Goal: Leave review/rating

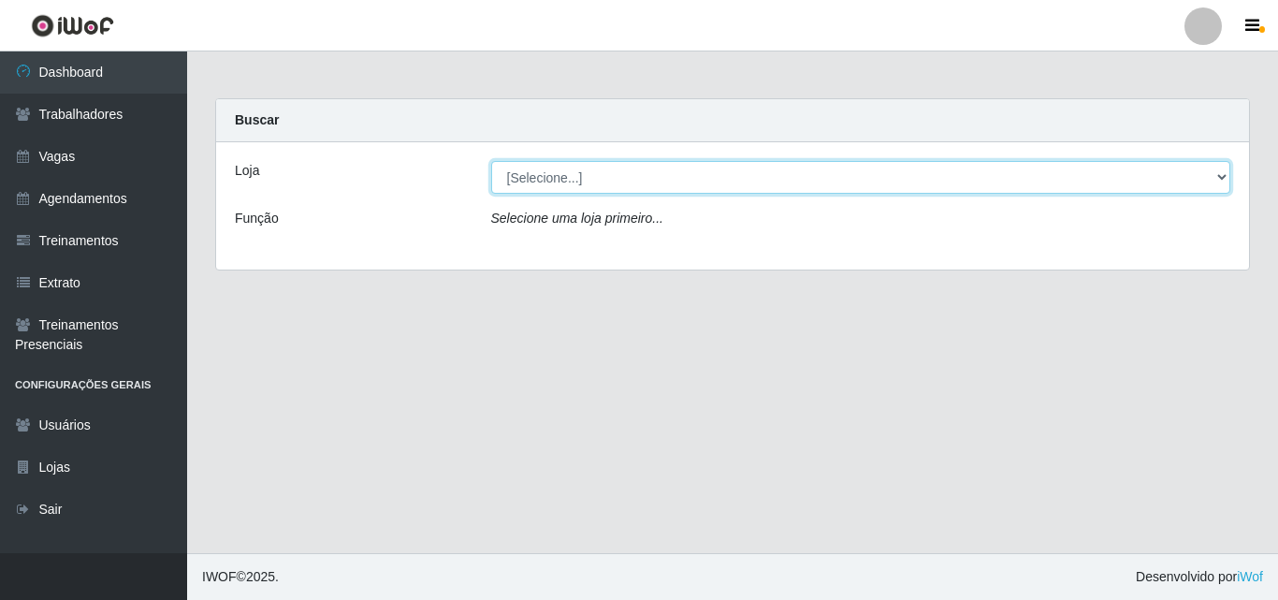
click at [570, 173] on select "[Selecione...] Chinatown Sushimi - [GEOGRAPHIC_DATA]" at bounding box center [861, 177] width 740 height 33
select select "357"
click at [491, 161] on select "[Selecione...] Chinatown Sushimi - [GEOGRAPHIC_DATA]" at bounding box center [861, 177] width 740 height 33
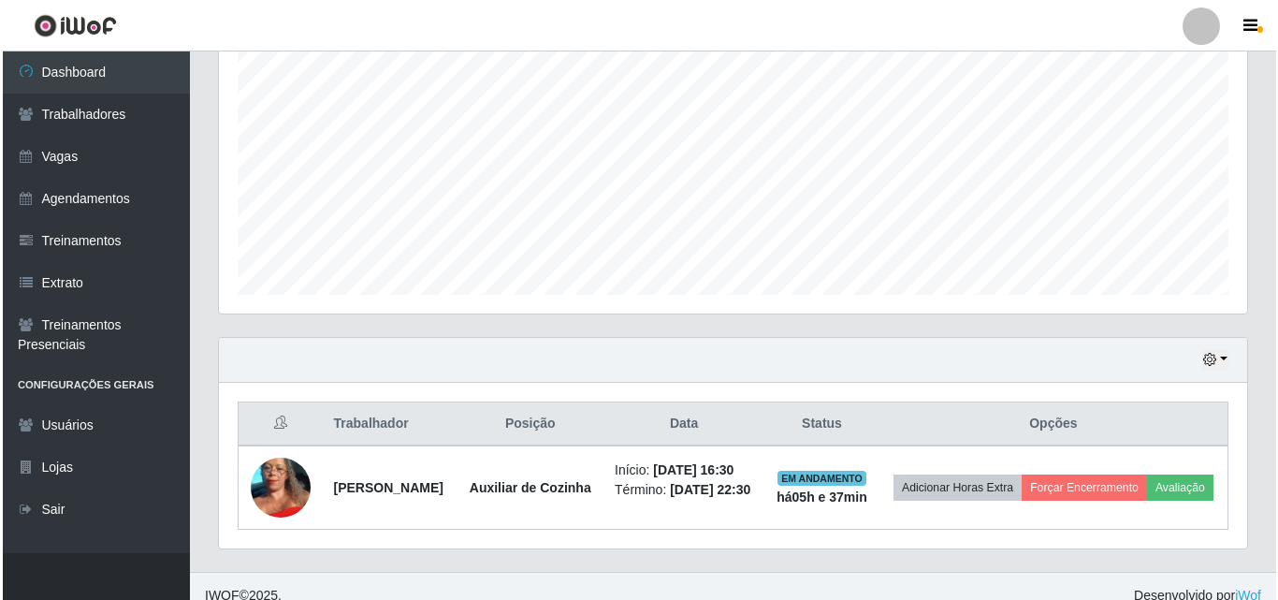
scroll to position [427, 0]
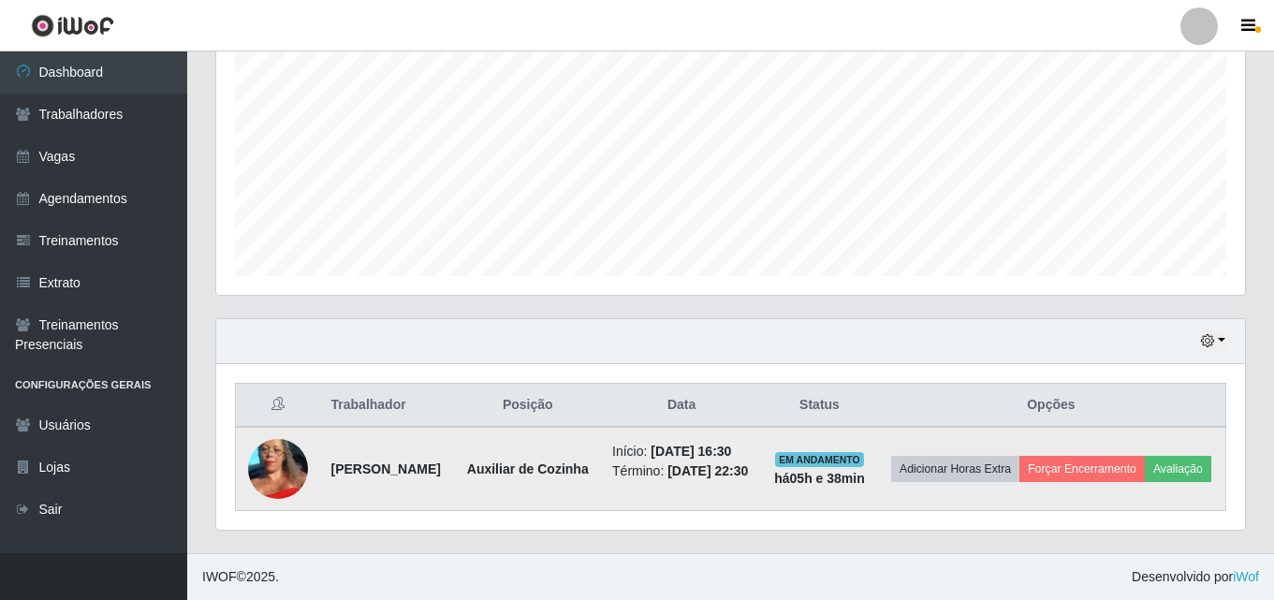
click at [580, 461] on strong "Auxiliar de Cozinha" at bounding box center [528, 468] width 122 height 15
click at [587, 461] on strong "Auxiliar de Cozinha" at bounding box center [528, 468] width 122 height 15
click at [1144, 461] on button "Avaliação" at bounding box center [1177, 469] width 66 height 26
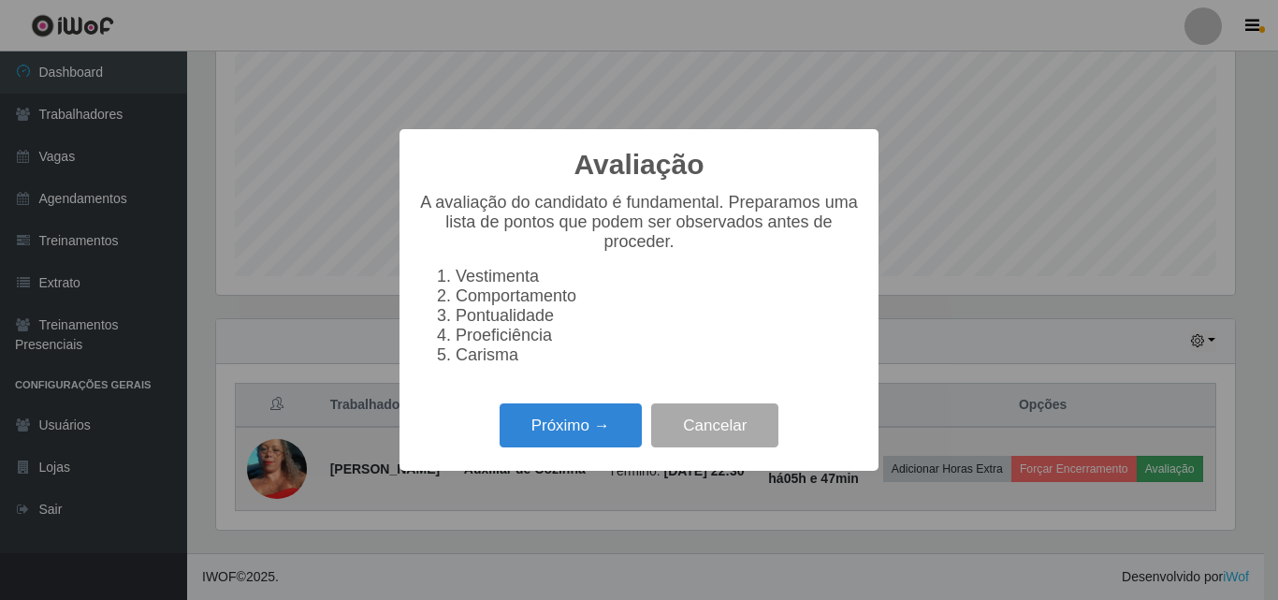
scroll to position [388, 1019]
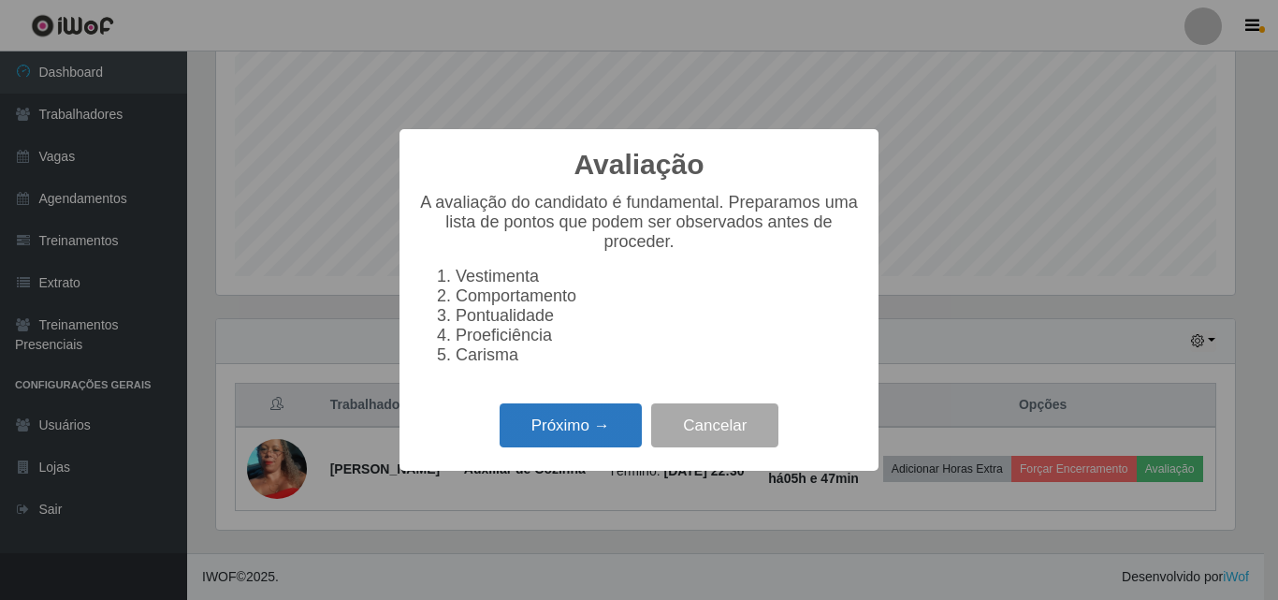
click at [594, 423] on button "Próximo →" at bounding box center [571, 425] width 142 height 44
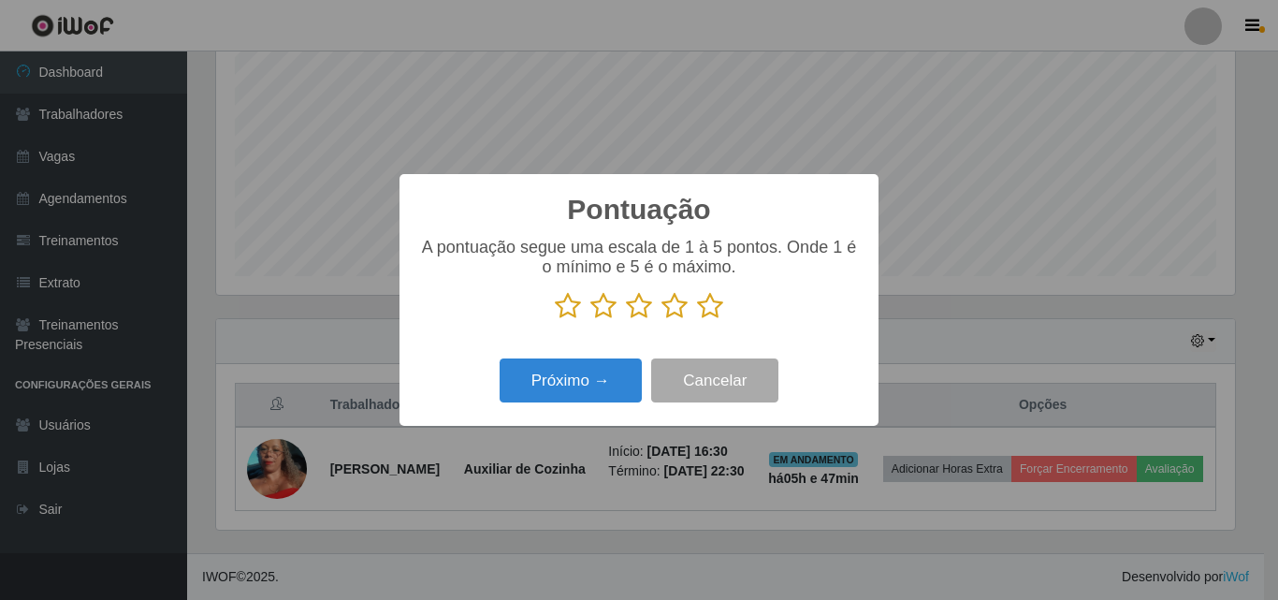
scroll to position [935334, 934704]
click at [712, 302] on icon at bounding box center [710, 306] width 26 height 28
click at [697, 320] on input "radio" at bounding box center [697, 320] width 0 height 0
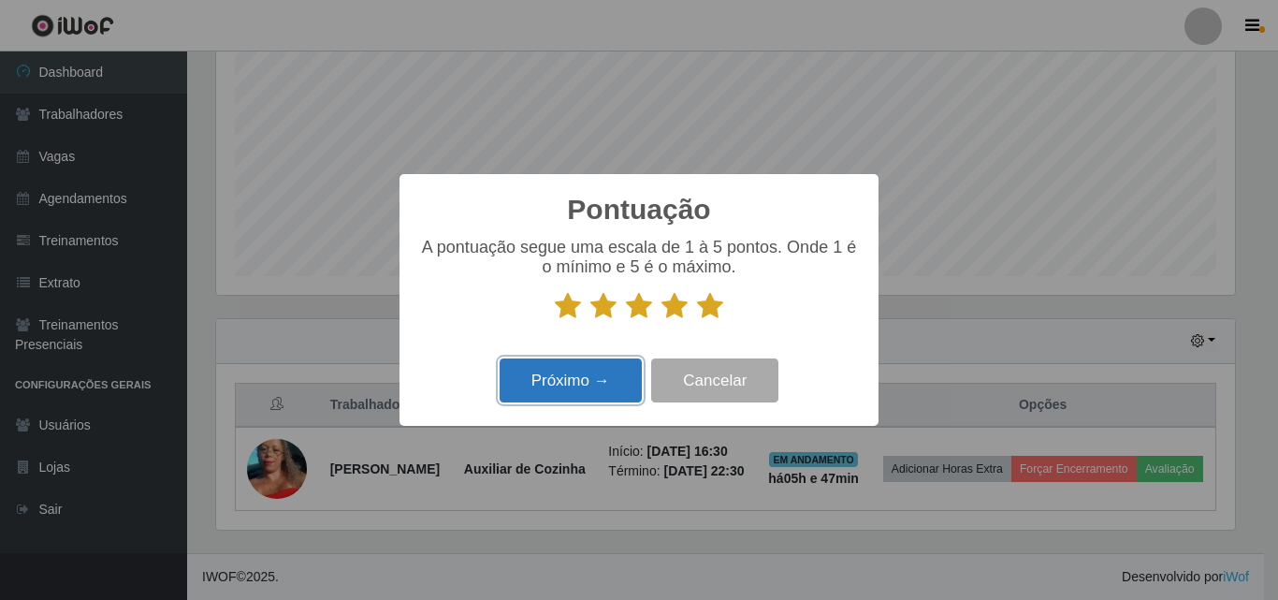
click at [576, 386] on button "Próximo →" at bounding box center [571, 380] width 142 height 44
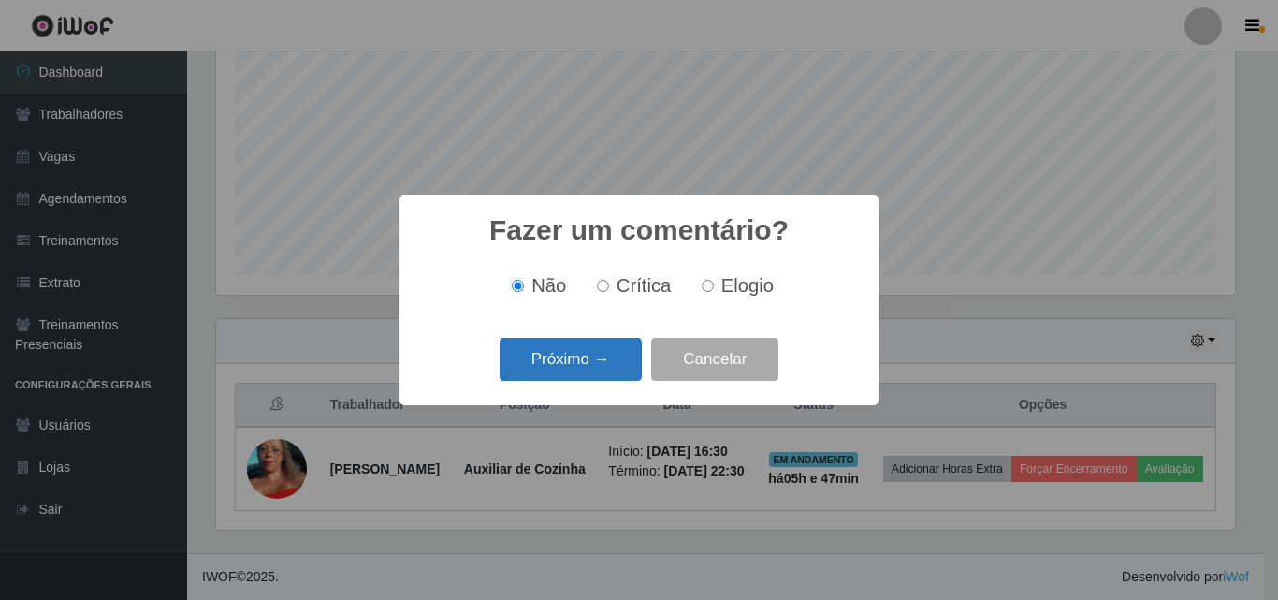
click at [563, 357] on button "Próximo →" at bounding box center [571, 360] width 142 height 44
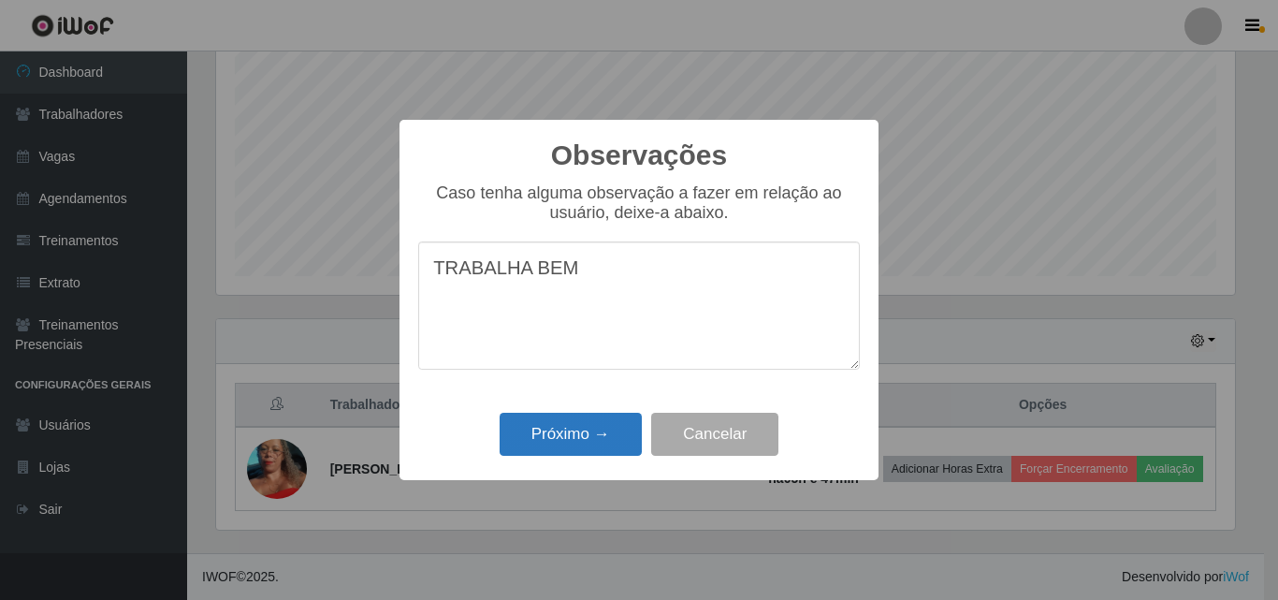
type textarea "TRABALHA BEM"
click at [586, 437] on button "Próximo →" at bounding box center [571, 435] width 142 height 44
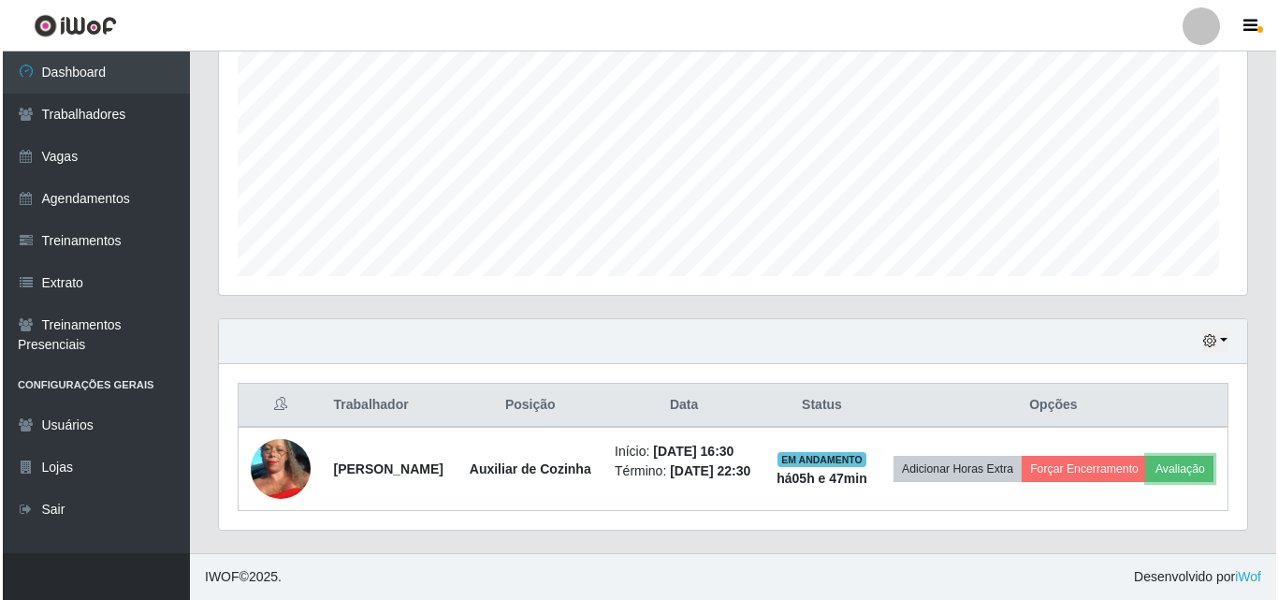
scroll to position [388, 1028]
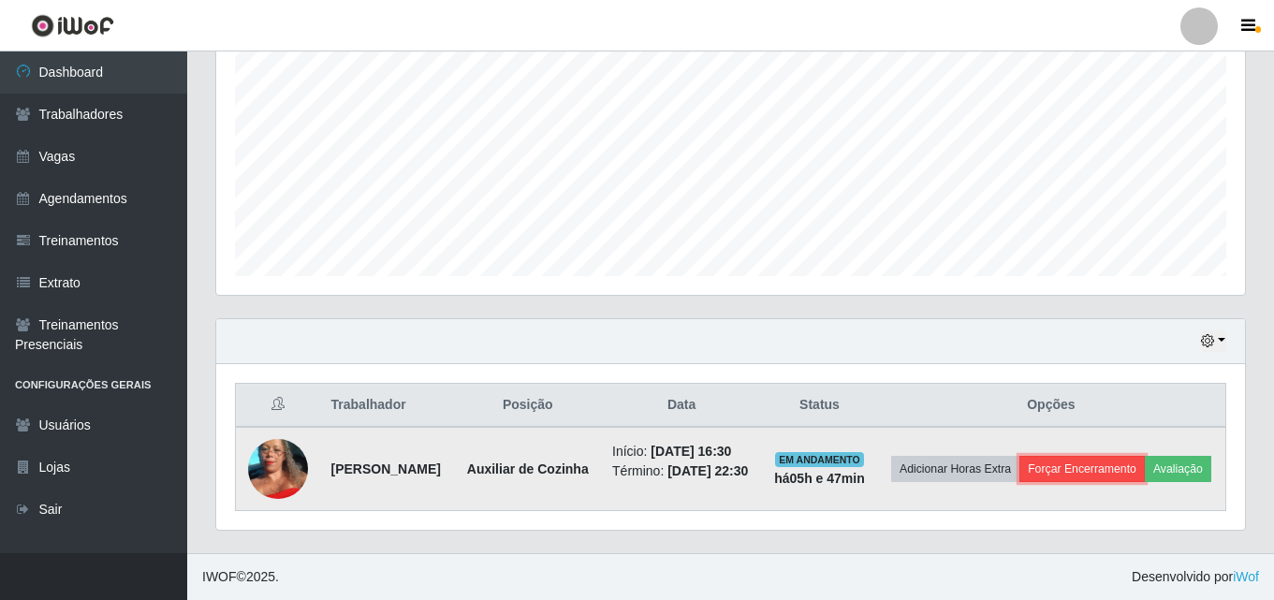
click at [1128, 456] on button "Forçar Encerramento" at bounding box center [1081, 469] width 125 height 26
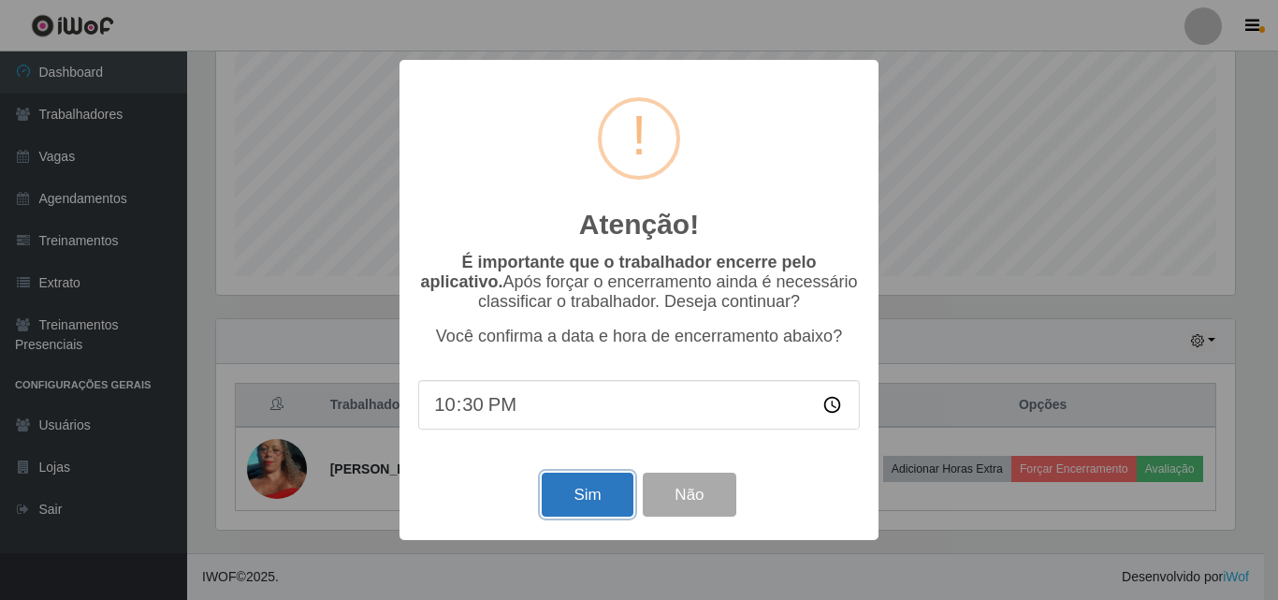
click at [601, 489] on button "Sim" at bounding box center [587, 495] width 91 height 44
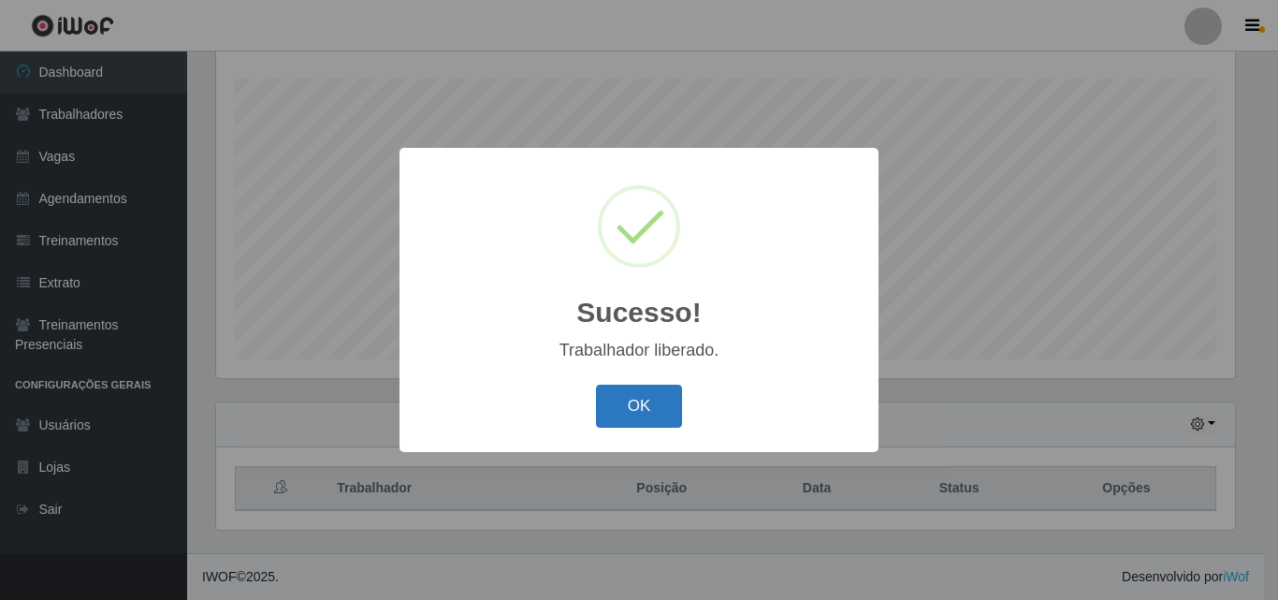
click at [650, 414] on button "OK" at bounding box center [639, 407] width 87 height 44
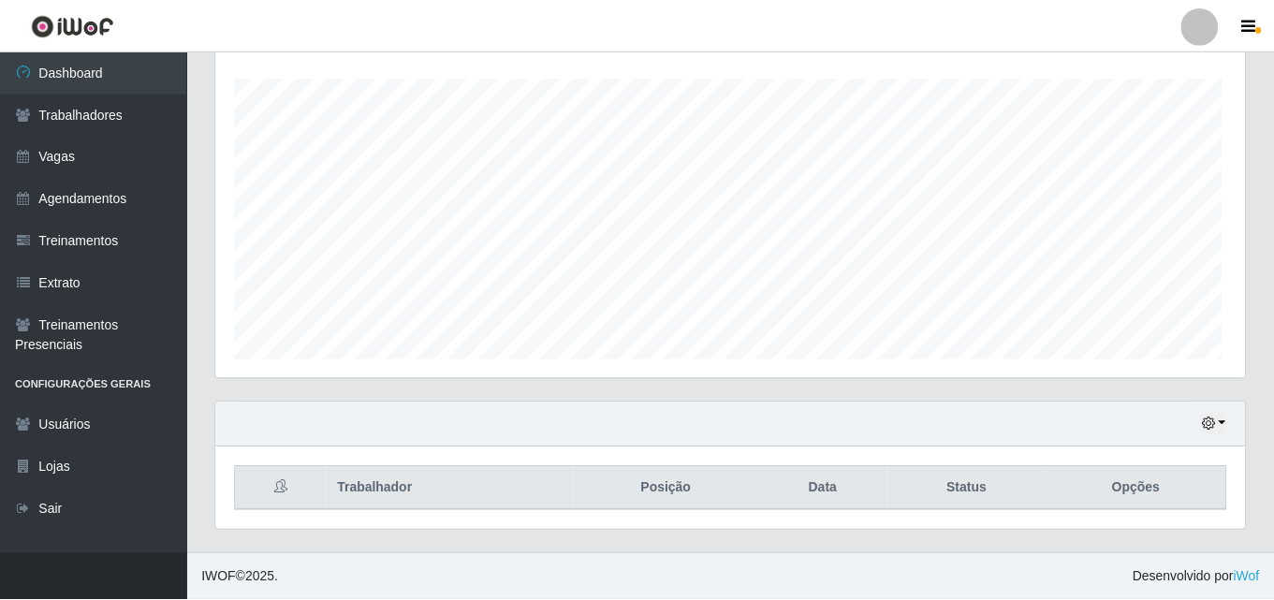
scroll to position [388, 1028]
